Goal: Transaction & Acquisition: Purchase product/service

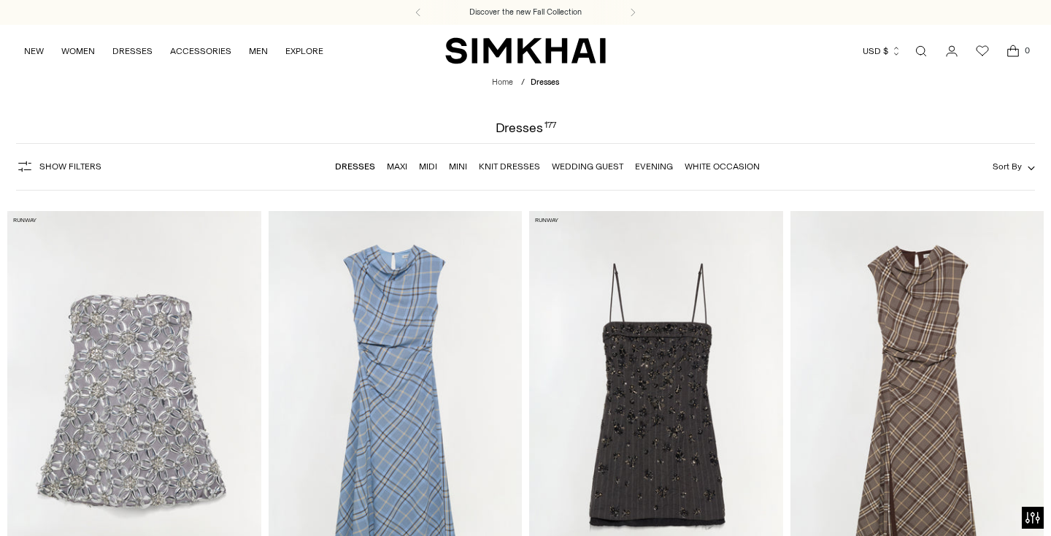
scroll to position [3129, 0]
